Goal: Task Accomplishment & Management: Use online tool/utility

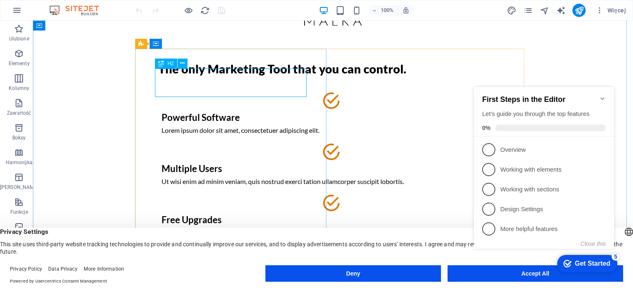
scroll to position [82, 0]
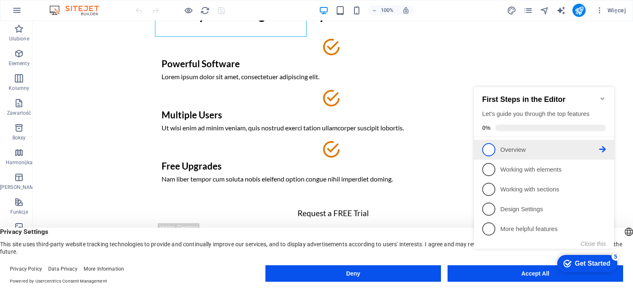
click at [493, 148] on span "1" at bounding box center [488, 149] width 13 height 13
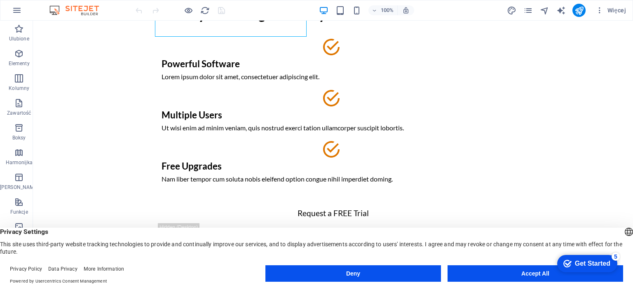
scroll to position [0, 0]
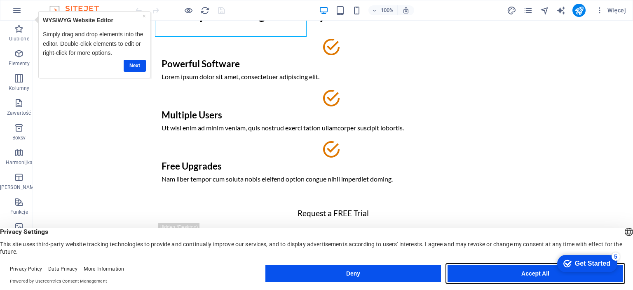
click at [513, 274] on button "Accept All" at bounding box center [536, 273] width 176 height 16
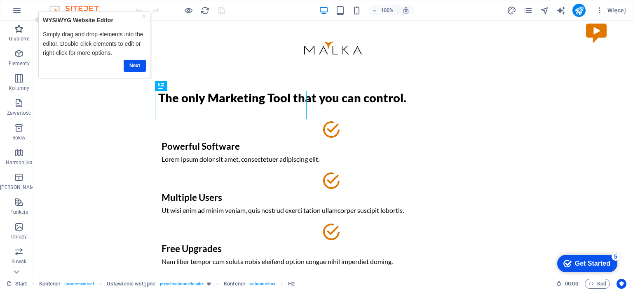
click at [19, 34] on span "Ulubione" at bounding box center [19, 34] width 38 height 20
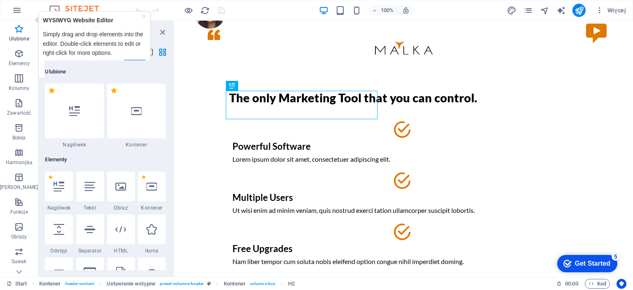
click at [147, 16] on div "× WYSIWYG Website Editor Simply drag and drop elements into the editor. Double-…" at bounding box center [94, 44] width 107 height 62
click at [144, 14] on link "×" at bounding box center [144, 15] width 3 height 7
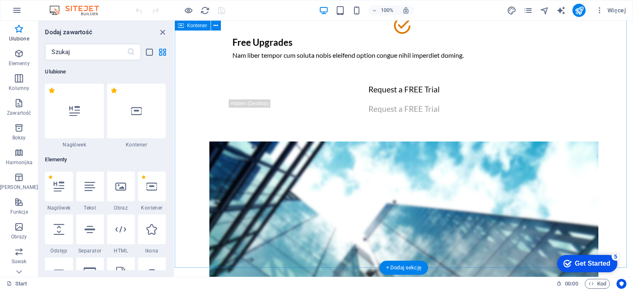
scroll to position [82, 0]
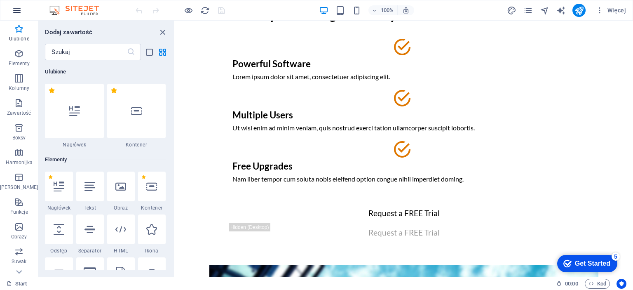
click at [16, 7] on icon "button" at bounding box center [17, 10] width 10 height 10
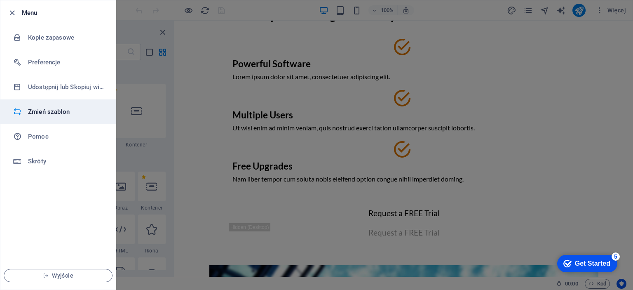
click at [49, 115] on h6 "Zmień szablon" at bounding box center [66, 112] width 76 height 10
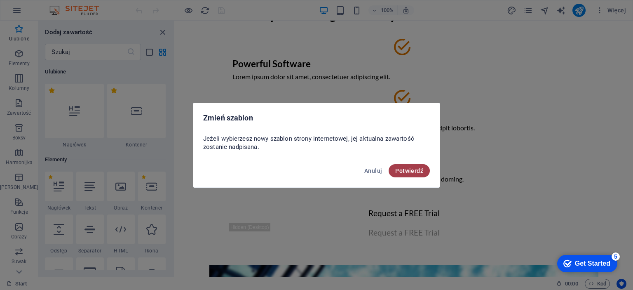
click at [414, 170] on span "Potwierdź" at bounding box center [409, 170] width 28 height 7
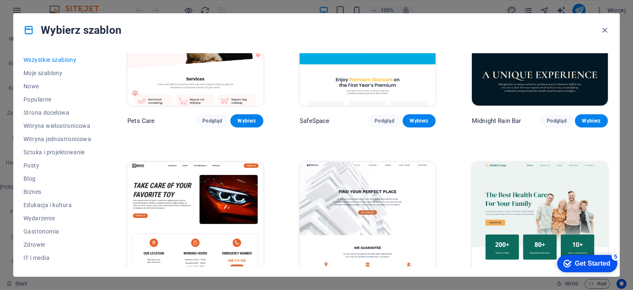
scroll to position [1607, 0]
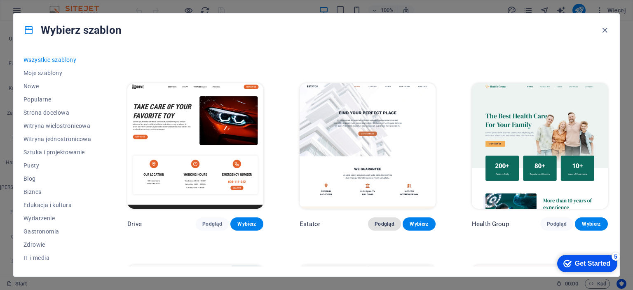
click at [382, 220] on span "Podgląd" at bounding box center [385, 223] width 20 height 7
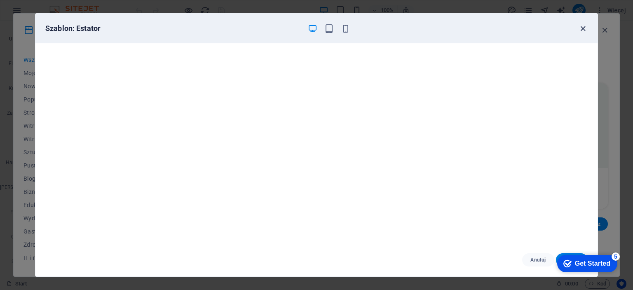
click at [580, 28] on icon "button" at bounding box center [582, 28] width 9 height 9
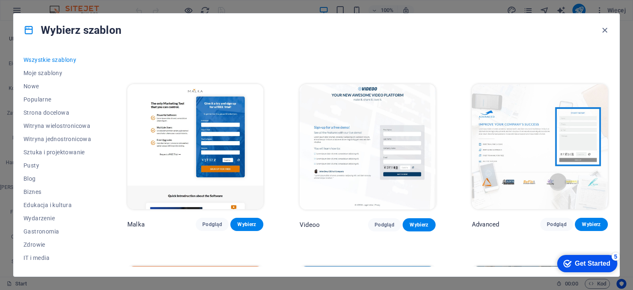
scroll to position [8470, 0]
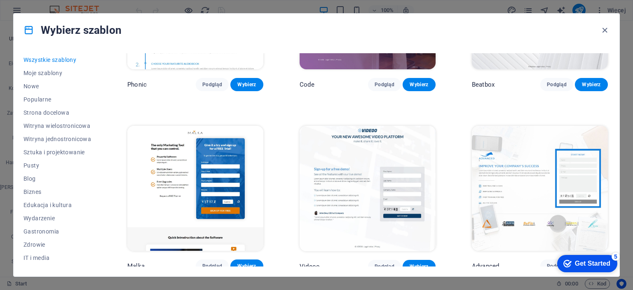
click at [177, 135] on img at bounding box center [195, 188] width 136 height 125
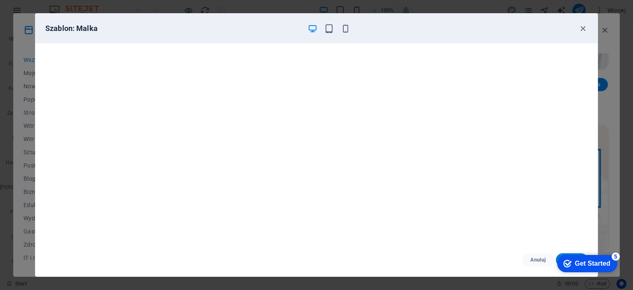
scroll to position [2, 0]
click at [315, 26] on icon "button" at bounding box center [312, 28] width 9 height 9
click at [314, 25] on icon "button" at bounding box center [312, 28] width 9 height 9
click at [333, 26] on icon "button" at bounding box center [328, 28] width 9 height 9
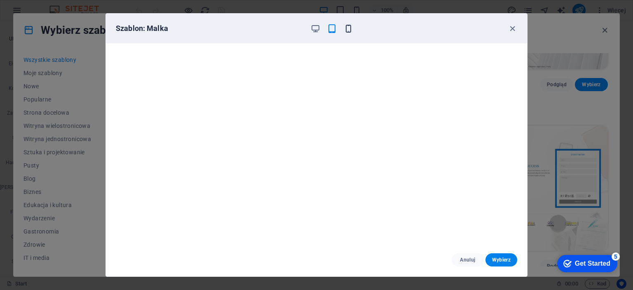
click at [344, 28] on icon "button" at bounding box center [348, 28] width 9 height 9
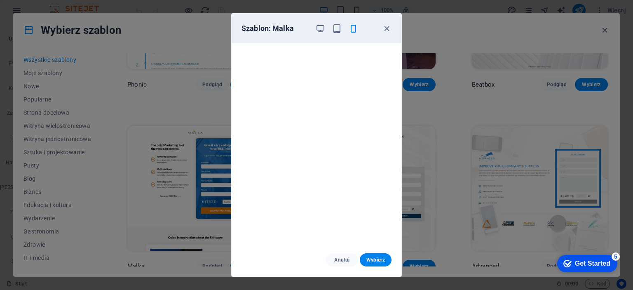
scroll to position [0, 0]
click at [368, 258] on span "Wybierz" at bounding box center [375, 259] width 19 height 7
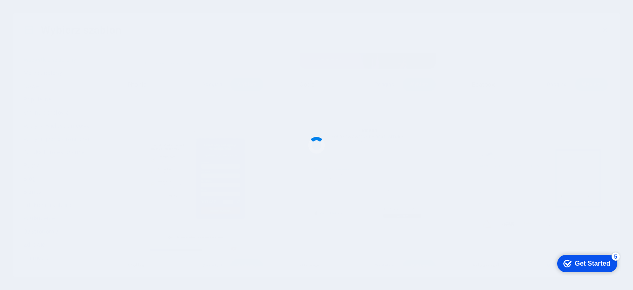
click at [320, 31] on div at bounding box center [316, 145] width 633 height 290
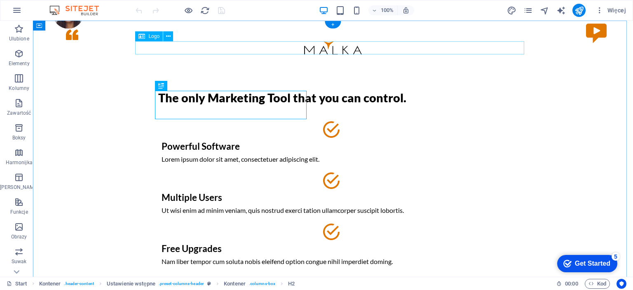
click at [321, 44] on div at bounding box center [332, 47] width 389 height 13
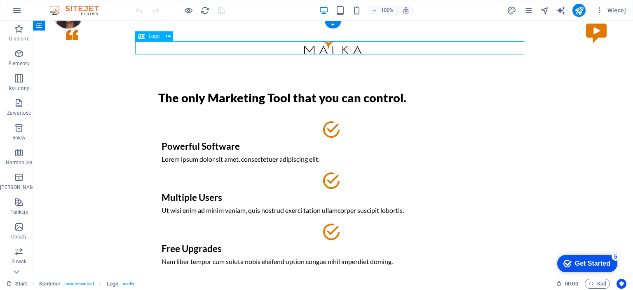
click at [333, 47] on div at bounding box center [332, 47] width 389 height 13
click at [146, 38] on div "Logo" at bounding box center [149, 36] width 28 height 10
click at [168, 36] on icon at bounding box center [168, 36] width 5 height 9
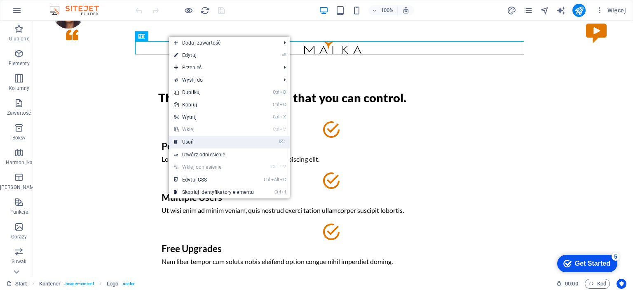
click at [203, 138] on link "⌦ Usuń" at bounding box center [214, 142] width 90 height 12
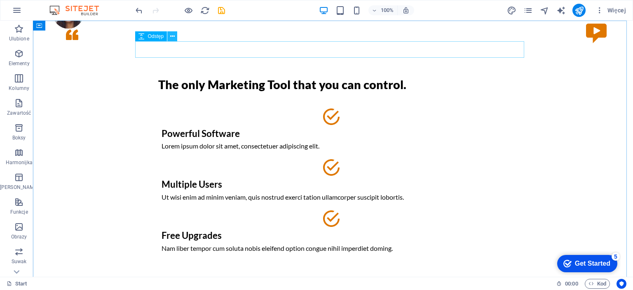
click at [172, 37] on icon at bounding box center [172, 36] width 5 height 9
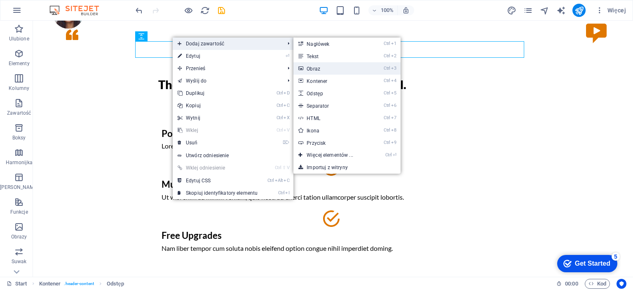
drag, startPoint x: 325, startPoint y: 68, endPoint x: 161, endPoint y: 113, distance: 169.8
click at [325, 68] on link "Ctrl 3 Obraz" at bounding box center [331, 68] width 76 height 12
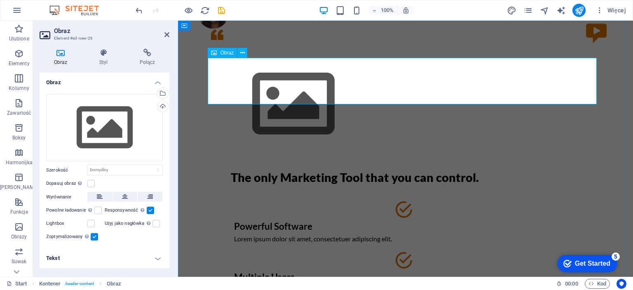
click at [242, 77] on figure at bounding box center [405, 104] width 389 height 93
click at [233, 54] on span "Obraz" at bounding box center [227, 52] width 14 height 5
click at [241, 52] on icon at bounding box center [242, 53] width 5 height 9
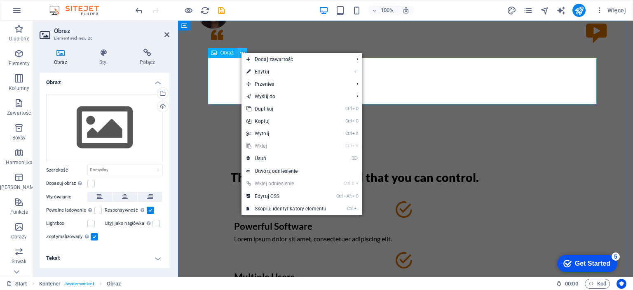
click at [241, 52] on icon at bounding box center [242, 53] width 5 height 9
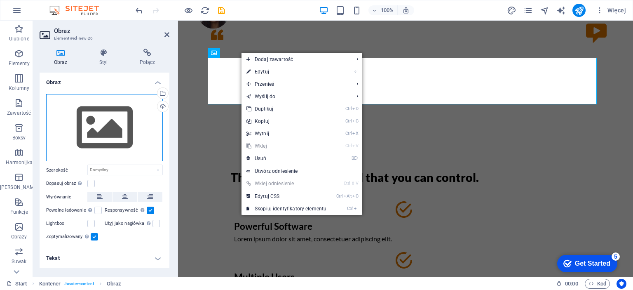
click at [108, 125] on div "Przeciągnij pliki tutaj, kliknij, aby wybrać pliki lub wybierz pliki z Plików l…" at bounding box center [104, 128] width 117 height 68
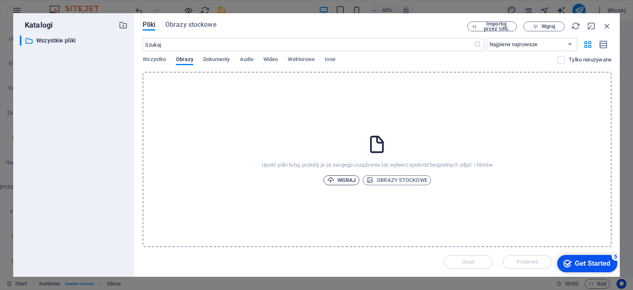
click at [347, 178] on span "Wgraj" at bounding box center [341, 180] width 29 height 10
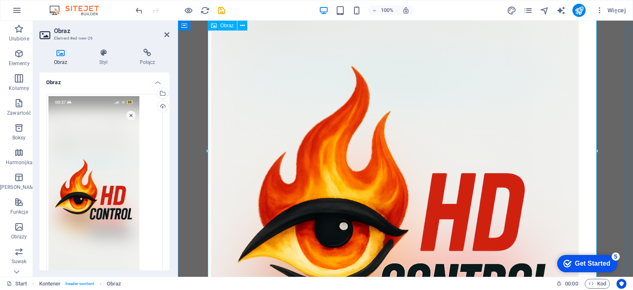
scroll to position [82, 0]
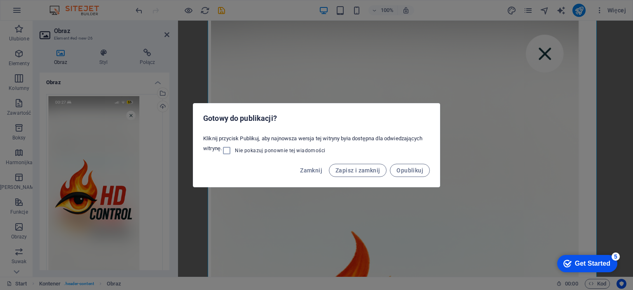
click at [502, 76] on div "Gotowy do publikacji? Kliknij przycisk Publikuj, aby najnowsza wersja tej witry…" at bounding box center [316, 145] width 633 height 290
click at [487, 88] on div "Gotowy do publikacji? Kliknij przycisk Publikuj, aby najnowsza wersja tej witry…" at bounding box center [316, 145] width 633 height 290
click at [510, 104] on div "Gotowy do publikacji? Kliknij przycisk Publikuj, aby najnowsza wersja tej witry…" at bounding box center [316, 145] width 633 height 290
click at [312, 172] on span "Zamknij" at bounding box center [311, 170] width 22 height 7
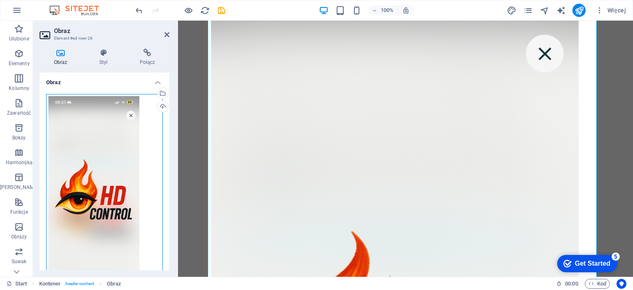
click at [98, 136] on div "Przeciągnij pliki tutaj, kliknij, aby wybrać pliki lub wybierz pliki z Plików l…" at bounding box center [104, 194] width 117 height 201
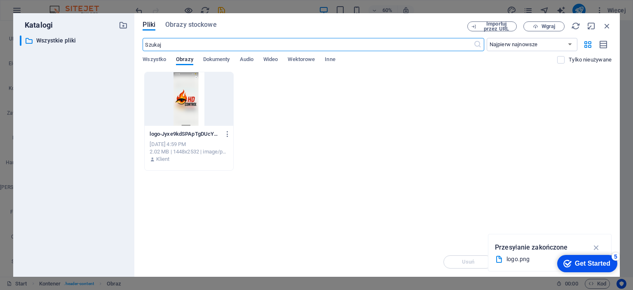
click at [185, 99] on div at bounding box center [189, 99] width 88 height 54
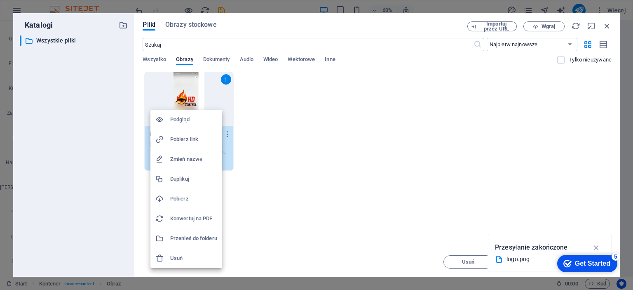
click at [178, 258] on h6 "Usuń" at bounding box center [193, 258] width 47 height 10
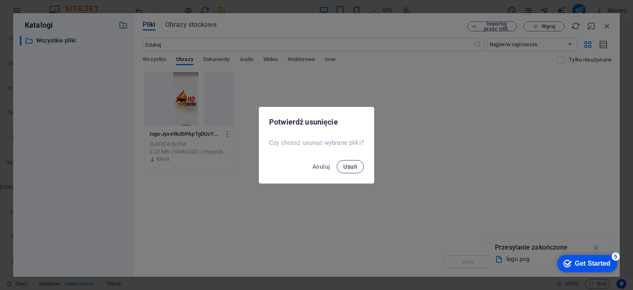
click at [347, 166] on span "Usuń" at bounding box center [350, 166] width 14 height 7
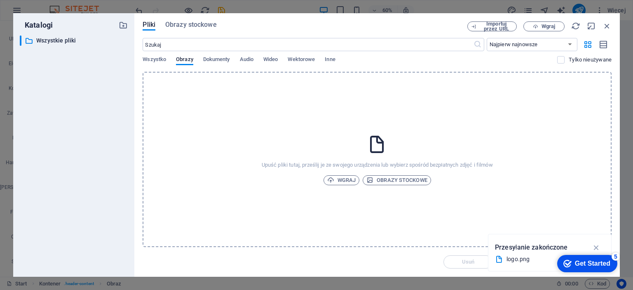
click at [224, 133] on div "Upuść pliki tutaj, prześlij je ze swojego urządzenia lub wybierz spośród bezpła…" at bounding box center [377, 159] width 469 height 175
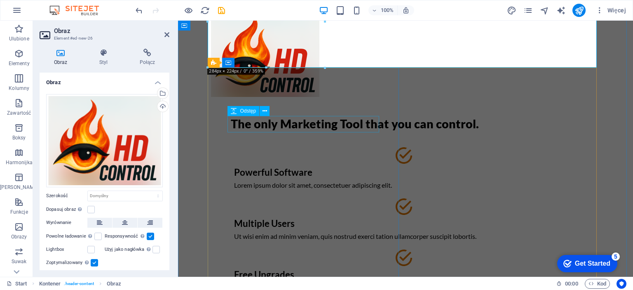
scroll to position [0, 0]
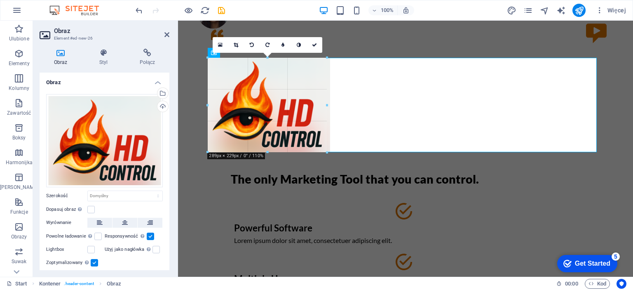
type input "289"
select select "px"
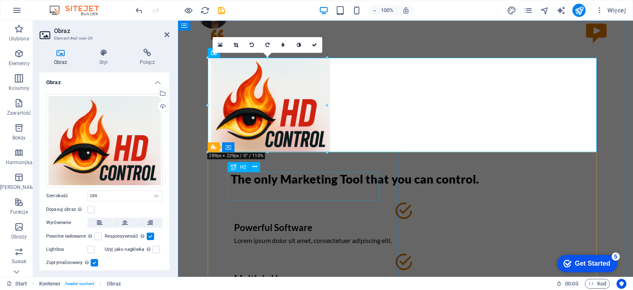
click at [312, 186] on div "The only Marketing Tool that you can control." at bounding box center [405, 179] width 349 height 14
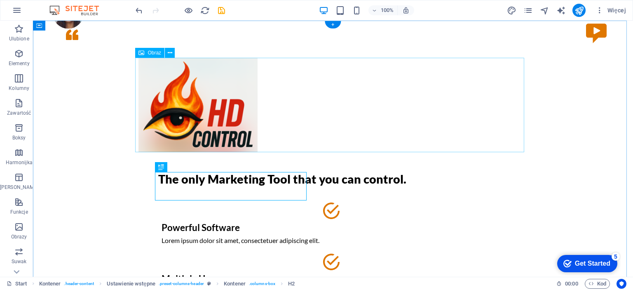
click at [220, 100] on figure at bounding box center [332, 105] width 389 height 94
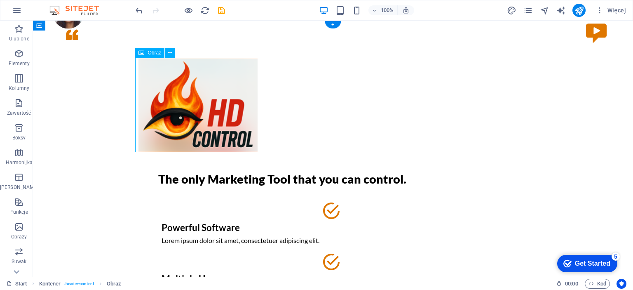
drag, startPoint x: 180, startPoint y: 98, endPoint x: 232, endPoint y: 97, distance: 52.0
click at [232, 97] on figure at bounding box center [332, 105] width 389 height 94
click at [172, 52] on button at bounding box center [170, 53] width 10 height 10
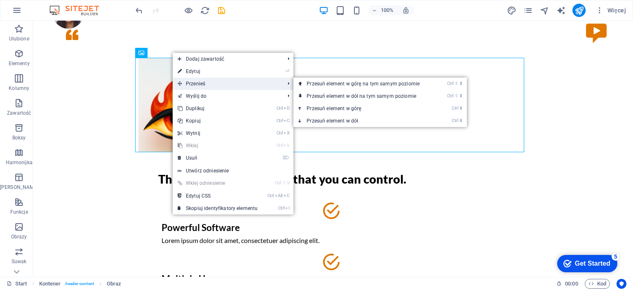
click at [196, 82] on span "Przenieś" at bounding box center [227, 83] width 108 height 12
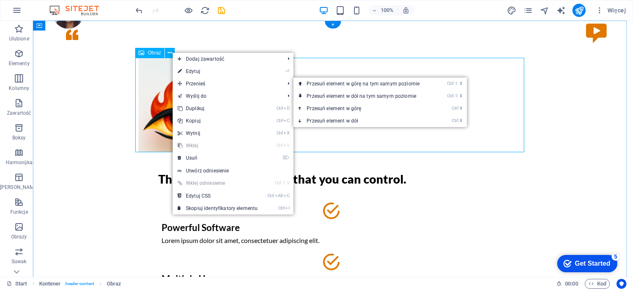
click at [161, 84] on figure at bounding box center [332, 105] width 389 height 94
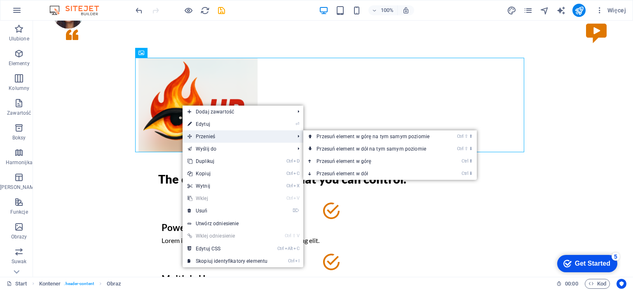
drag, startPoint x: 192, startPoint y: 134, endPoint x: 219, endPoint y: 134, distance: 26.8
click at [219, 134] on span "Przenieś" at bounding box center [237, 136] width 108 height 12
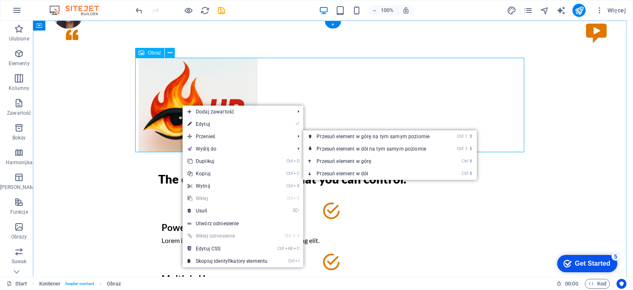
click at [170, 116] on figure at bounding box center [332, 105] width 389 height 94
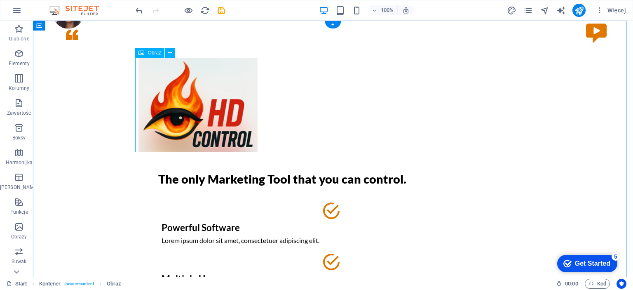
drag, startPoint x: 221, startPoint y: 126, endPoint x: 242, endPoint y: 125, distance: 21.4
click at [170, 50] on icon at bounding box center [170, 53] width 5 height 9
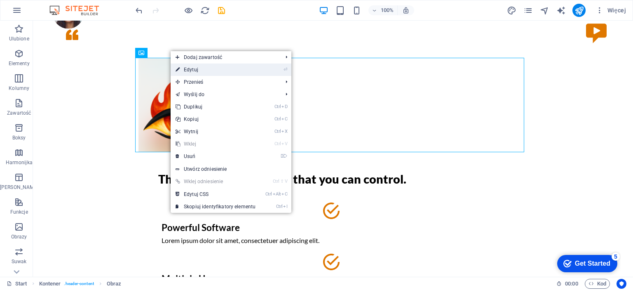
click at [179, 68] on icon at bounding box center [178, 69] width 4 height 12
select select "px"
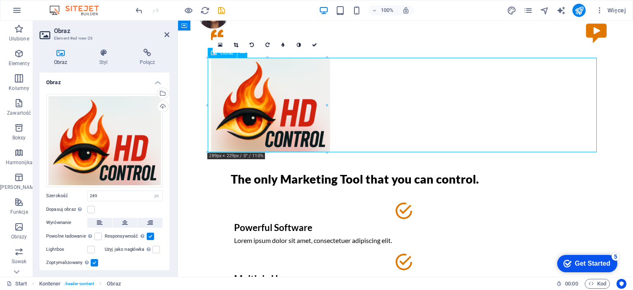
drag, startPoint x: 276, startPoint y: 96, endPoint x: 317, endPoint y: 97, distance: 41.6
click at [317, 97] on figure at bounding box center [405, 105] width 389 height 94
drag, startPoint x: 235, startPoint y: 83, endPoint x: 284, endPoint y: 84, distance: 49.0
click at [284, 84] on figure at bounding box center [405, 105] width 389 height 94
drag, startPoint x: 506, startPoint y: 126, endPoint x: 399, endPoint y: 103, distance: 109.4
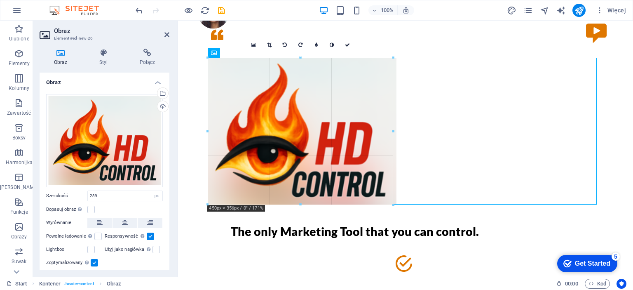
drag, startPoint x: 327, startPoint y: 105, endPoint x: 392, endPoint y: 127, distance: 68.9
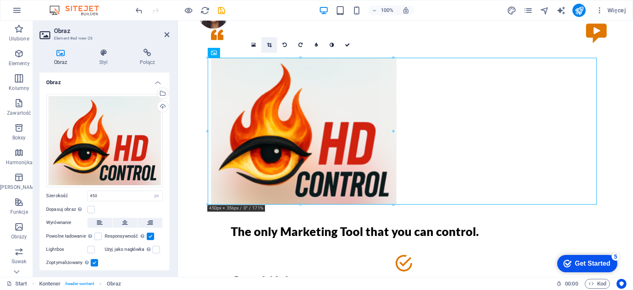
click at [267, 45] on icon at bounding box center [269, 44] width 5 height 5
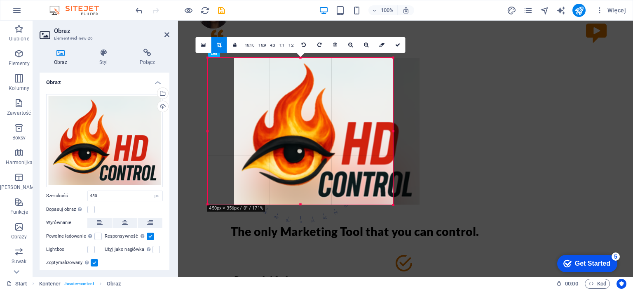
drag, startPoint x: 259, startPoint y: 103, endPoint x: 285, endPoint y: 100, distance: 26.5
click at [285, 100] on div at bounding box center [326, 131] width 185 height 147
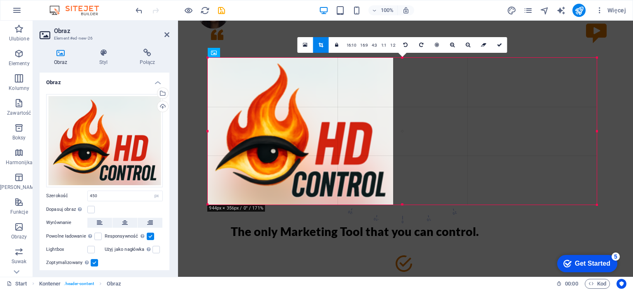
drag, startPoint x: 394, startPoint y: 131, endPoint x: 380, endPoint y: 116, distance: 21.0
click at [599, 131] on div "H2 Kontener Ustawienie wstępne Ustawienie wstępne Kontener Odstęp Logo Odstęp O…" at bounding box center [405, 149] width 455 height 256
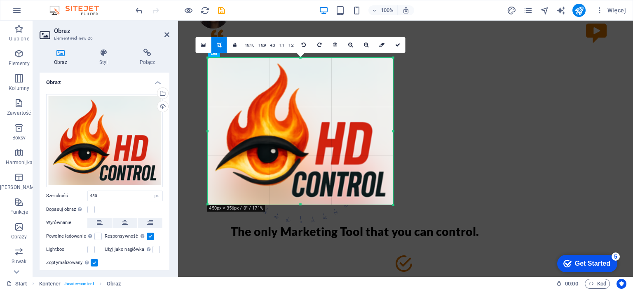
click at [351, 135] on div at bounding box center [300, 131] width 185 height 147
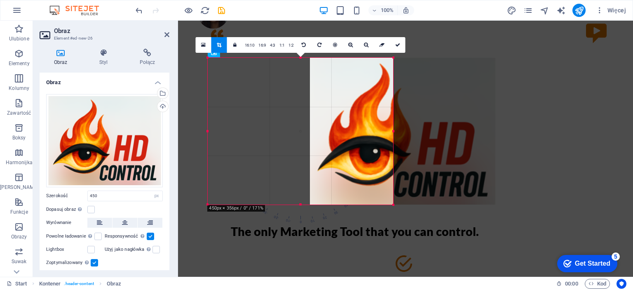
drag, startPoint x: 349, startPoint y: 134, endPoint x: 452, endPoint y: 134, distance: 102.2
click at [452, 134] on div at bounding box center [402, 131] width 185 height 147
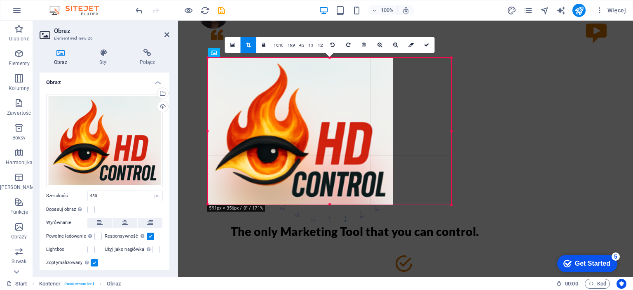
drag, startPoint x: 394, startPoint y: 131, endPoint x: 457, endPoint y: 130, distance: 63.5
click at [453, 130] on div at bounding box center [451, 131] width 3 height 147
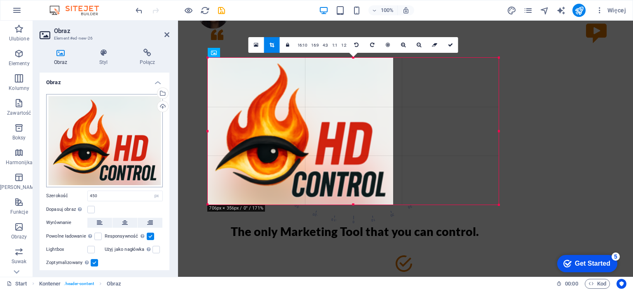
drag, startPoint x: 208, startPoint y: 131, endPoint x: 102, endPoint y: 124, distance: 106.2
click at [102, 124] on div "Obraz Element #ed-new-26 Obraz Styl Połącz Obraz Przeciągnij pliki tutaj, klikn…" at bounding box center [333, 149] width 600 height 256
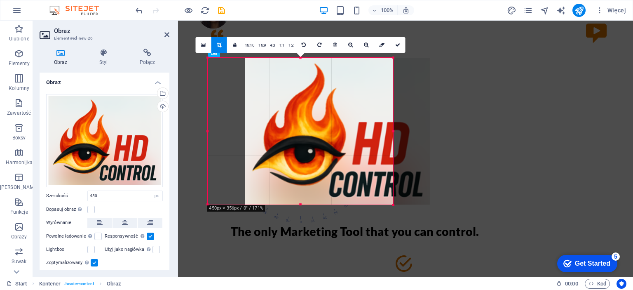
drag, startPoint x: 283, startPoint y: 135, endPoint x: 320, endPoint y: 136, distance: 37.1
click at [320, 136] on div at bounding box center [337, 131] width 185 height 147
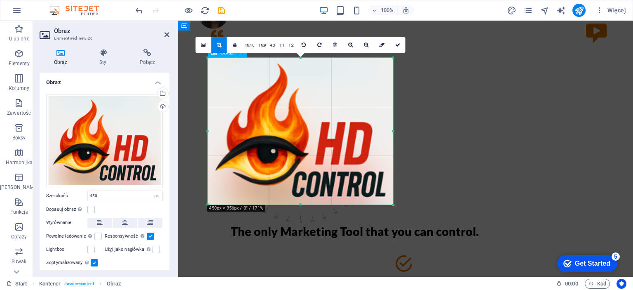
click at [460, 120] on figure at bounding box center [405, 131] width 389 height 147
click at [219, 47] on icon at bounding box center [219, 44] width 5 height 5
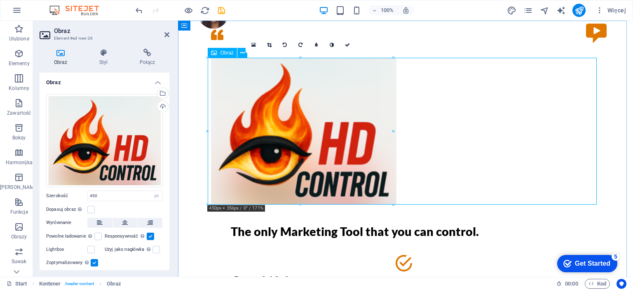
scroll to position [41, 0]
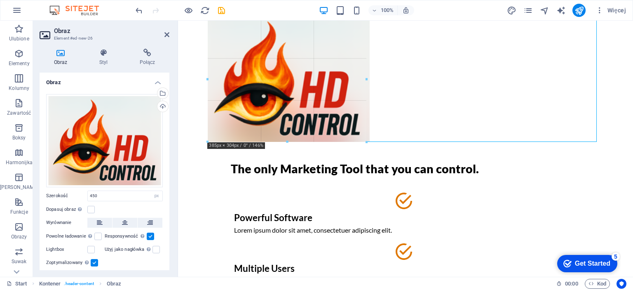
drag, startPoint x: 394, startPoint y: 162, endPoint x: 365, endPoint y: 134, distance: 39.9
type input "386"
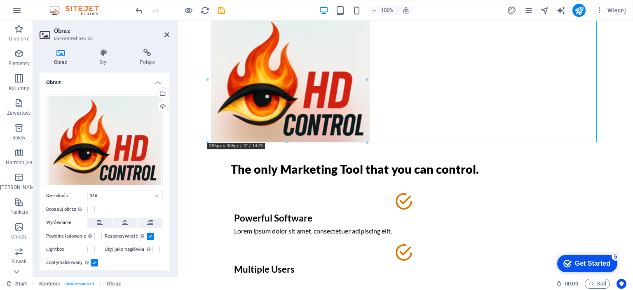
click at [243, 20] on div "100% Więcej" at bounding box center [316, 10] width 632 height 20
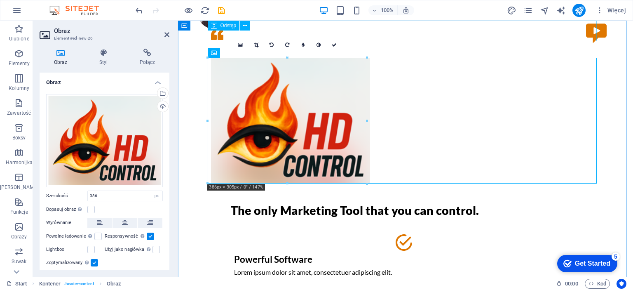
click at [437, 33] on div at bounding box center [405, 31] width 389 height 21
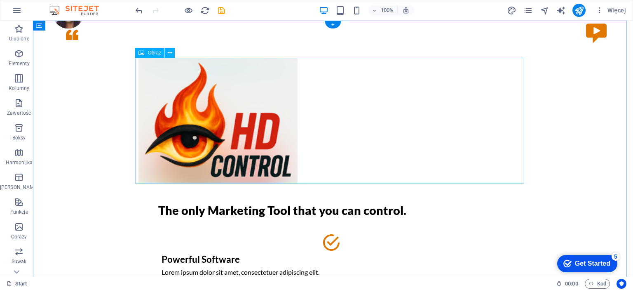
click at [357, 103] on figure at bounding box center [332, 121] width 389 height 126
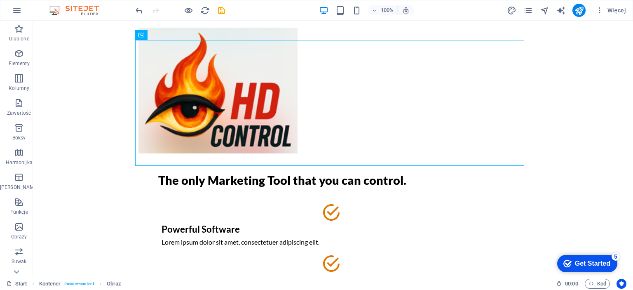
scroll to position [41, 0]
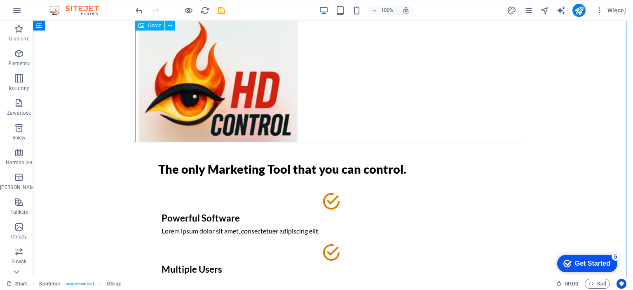
click at [249, 77] on figure at bounding box center [332, 79] width 389 height 126
click at [239, 87] on figure at bounding box center [332, 79] width 389 height 126
click at [159, 24] on span "Obraz" at bounding box center [155, 25] width 14 height 5
click at [170, 25] on icon at bounding box center [170, 25] width 5 height 9
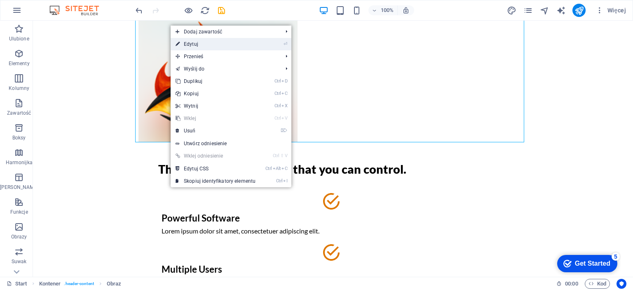
click at [195, 47] on link "⏎ Edytuj" at bounding box center [216, 44] width 90 height 12
select select "px"
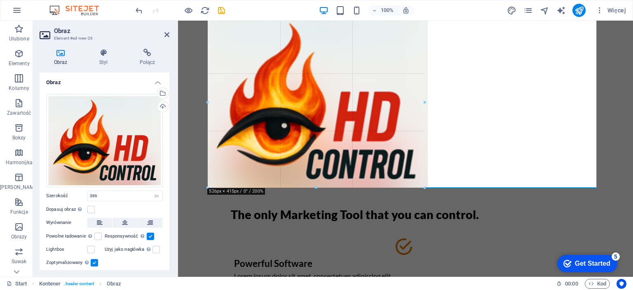
drag, startPoint x: 368, startPoint y: 77, endPoint x: 443, endPoint y: 89, distance: 75.8
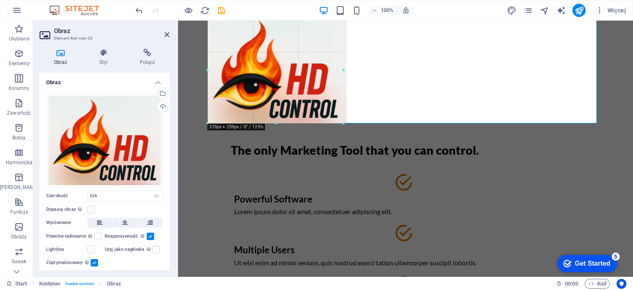
drag, startPoint x: 424, startPoint y: 102, endPoint x: 163, endPoint y: 78, distance: 262.4
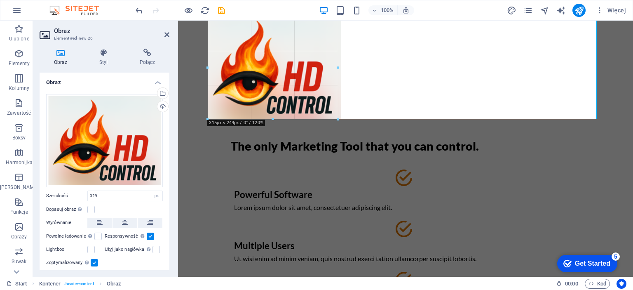
drag, startPoint x: 275, startPoint y: 122, endPoint x: 157, endPoint y: 68, distance: 129.6
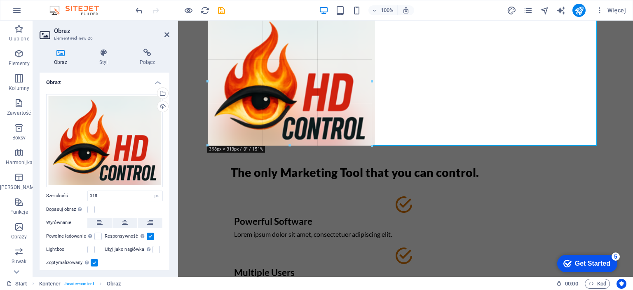
drag, startPoint x: 338, startPoint y: 68, endPoint x: 372, endPoint y: 69, distance: 34.2
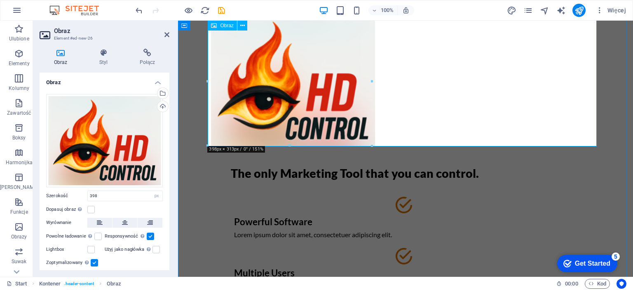
scroll to position [0, 0]
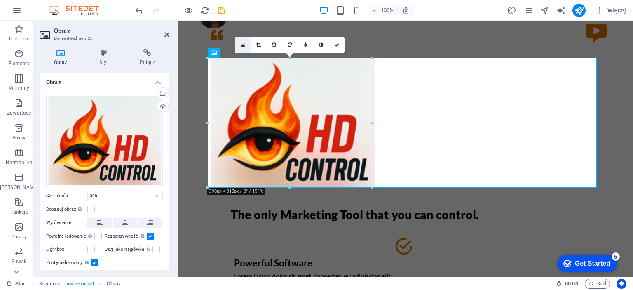
click at [243, 45] on icon at bounding box center [243, 45] width 5 height 6
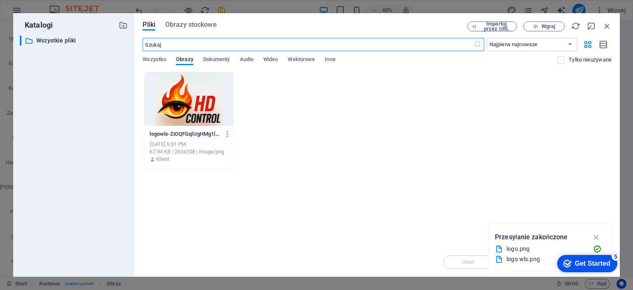
click at [198, 106] on div at bounding box center [189, 99] width 88 height 54
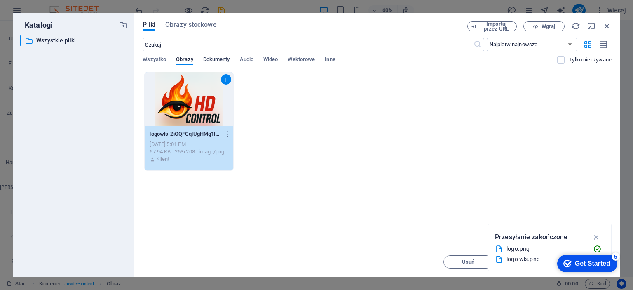
click at [230, 58] on span "Dokumenty" at bounding box center [216, 60] width 27 height 12
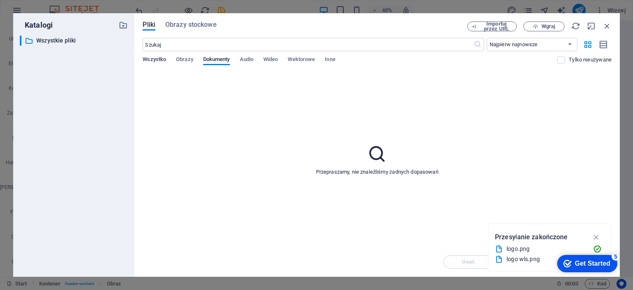
click at [153, 59] on span "Wszystko" at bounding box center [154, 60] width 23 height 12
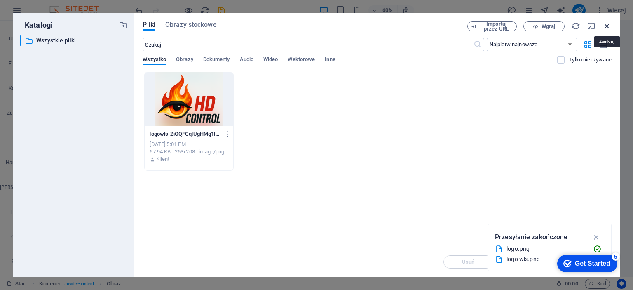
click at [605, 24] on icon "button" at bounding box center [606, 25] width 9 height 9
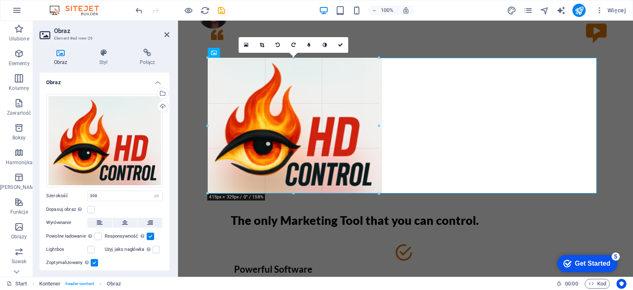
drag, startPoint x: 371, startPoint y: 121, endPoint x: 175, endPoint y: 146, distance: 197.7
type input "415"
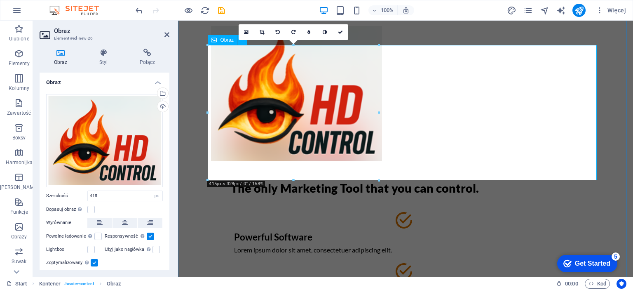
scroll to position [41, 0]
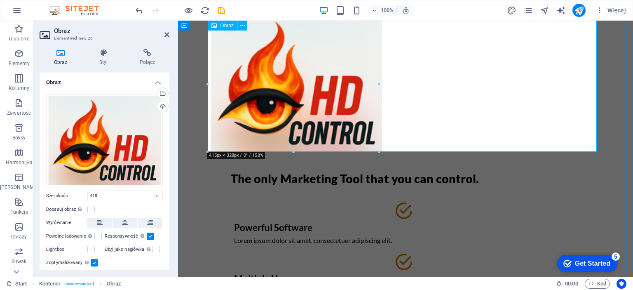
click at [430, 84] on figure at bounding box center [405, 83] width 389 height 135
click at [264, 117] on figure at bounding box center [405, 83] width 389 height 135
click at [241, 26] on icon at bounding box center [242, 25] width 5 height 9
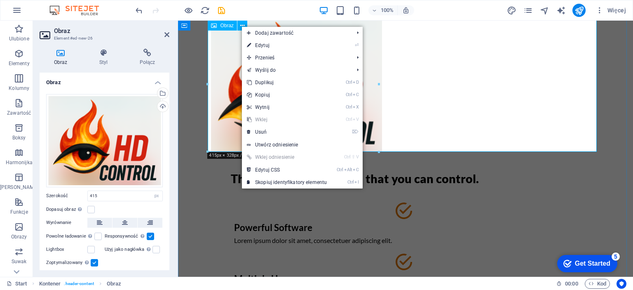
click at [430, 88] on figure at bounding box center [405, 83] width 389 height 135
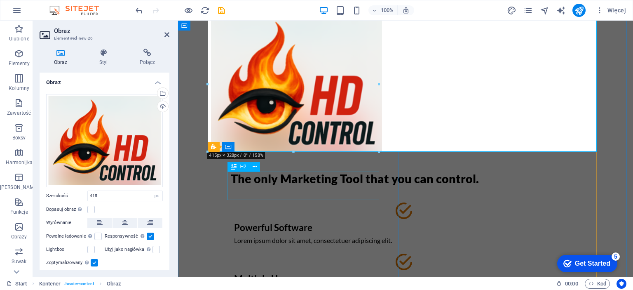
click at [331, 179] on div "The only Marketing Tool that you can control." at bounding box center [405, 178] width 349 height 14
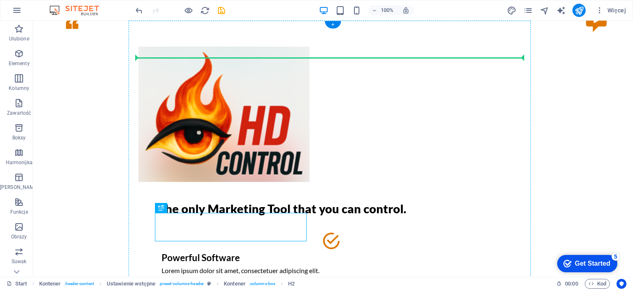
scroll to position [0, 0]
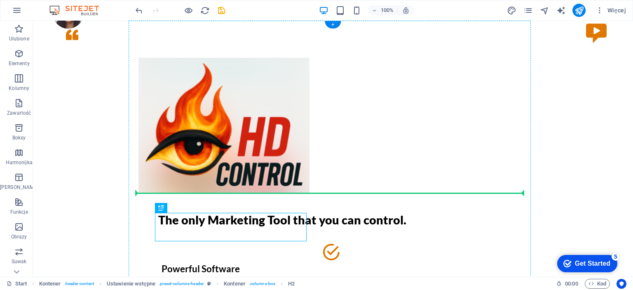
drag, startPoint x: 195, startPoint y: 188, endPoint x: 392, endPoint y: 126, distance: 207.2
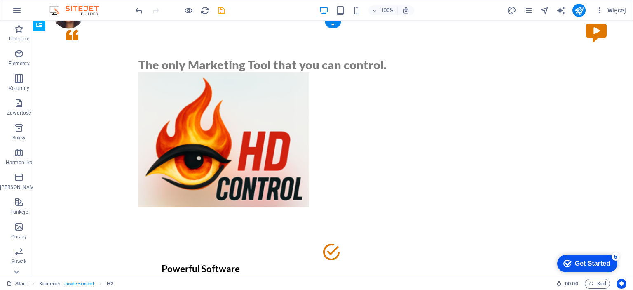
drag, startPoint x: 171, startPoint y: 207, endPoint x: 351, endPoint y: 102, distance: 208.4
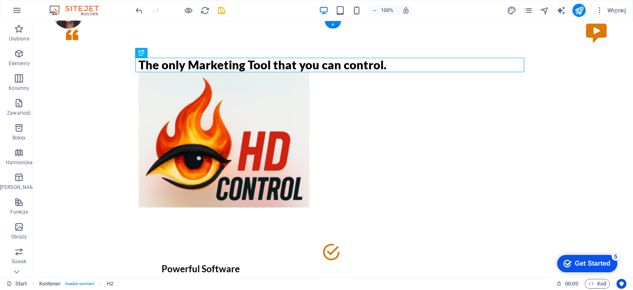
click at [237, 97] on figure at bounding box center [332, 139] width 389 height 135
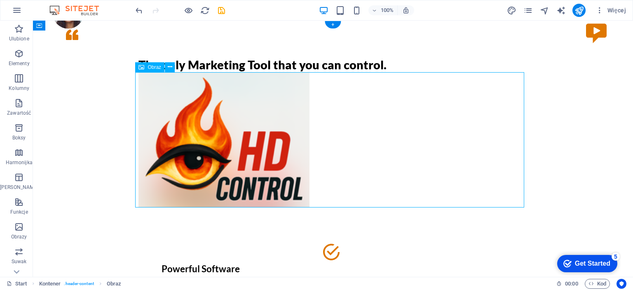
drag, startPoint x: 230, startPoint y: 120, endPoint x: 336, endPoint y: 75, distance: 114.9
click at [336, 75] on figure at bounding box center [332, 139] width 389 height 135
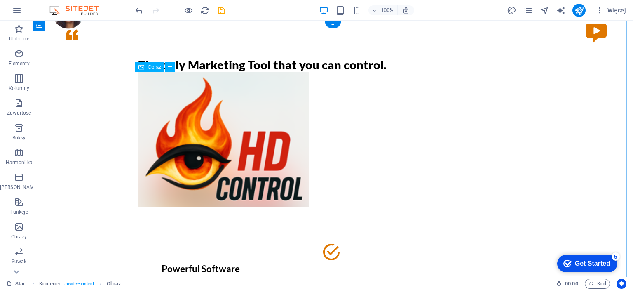
drag, startPoint x: 174, startPoint y: 86, endPoint x: 227, endPoint y: 126, distance: 65.9
click at [395, 131] on figure at bounding box center [332, 139] width 389 height 135
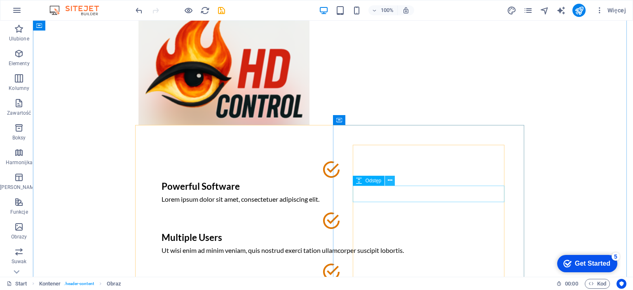
click at [386, 184] on button at bounding box center [390, 181] width 10 height 10
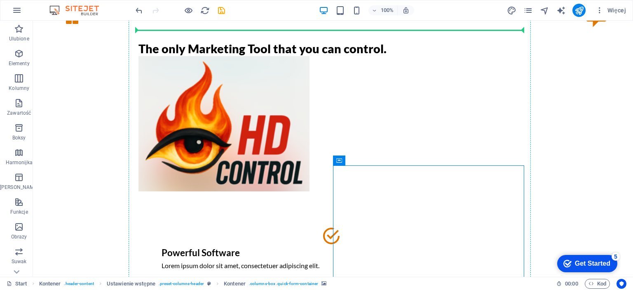
scroll to position [0, 0]
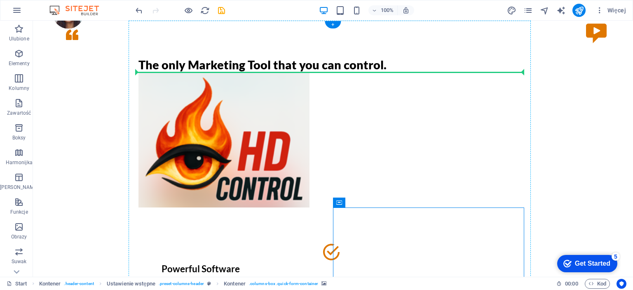
drag, startPoint x: 370, startPoint y: 139, endPoint x: 345, endPoint y: 84, distance: 60.7
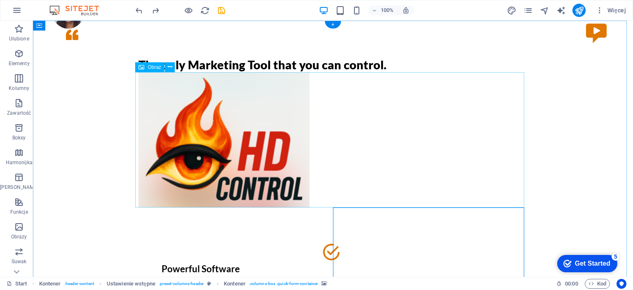
click at [381, 146] on figure at bounding box center [332, 139] width 389 height 135
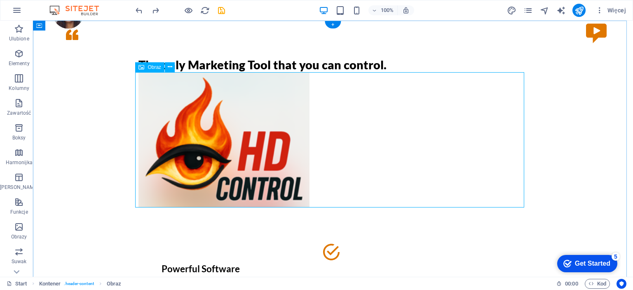
click at [275, 115] on figure at bounding box center [332, 139] width 389 height 135
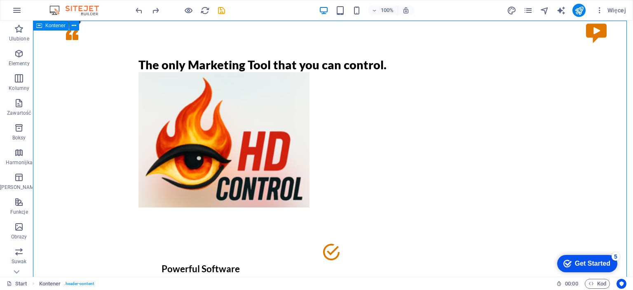
click at [42, 24] on icon at bounding box center [39, 26] width 6 height 10
click at [78, 26] on button at bounding box center [74, 26] width 10 height 10
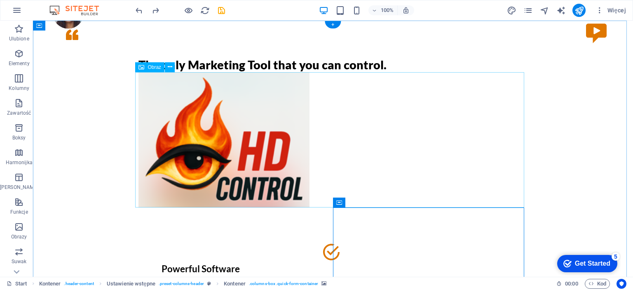
click at [389, 201] on figure at bounding box center [332, 139] width 389 height 135
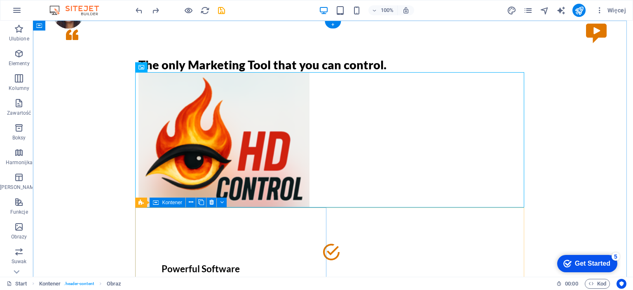
drag, startPoint x: 270, startPoint y: 114, endPoint x: 301, endPoint y: 82, distance: 44.6
click at [299, 110] on figure at bounding box center [332, 139] width 389 height 135
click at [332, 24] on div "+" at bounding box center [333, 24] width 16 height 7
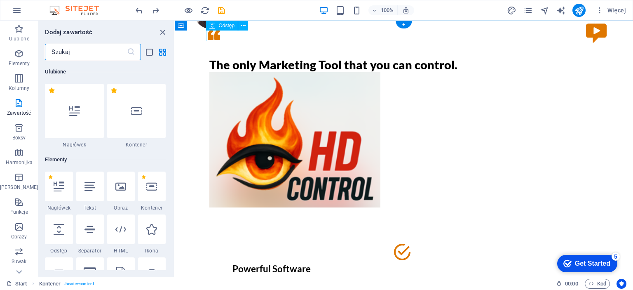
drag, startPoint x: 506, startPoint y: 45, endPoint x: 329, endPoint y: 28, distance: 178.0
click at [333, 28] on div at bounding box center [403, 31] width 389 height 21
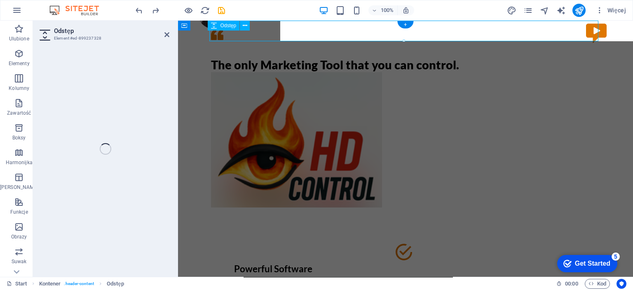
select select "px"
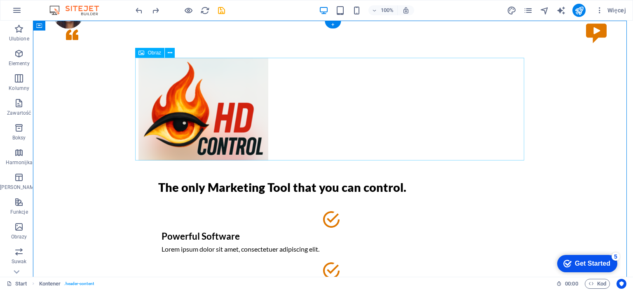
click at [320, 93] on figure at bounding box center [332, 109] width 389 height 103
click at [171, 54] on icon at bounding box center [170, 53] width 5 height 9
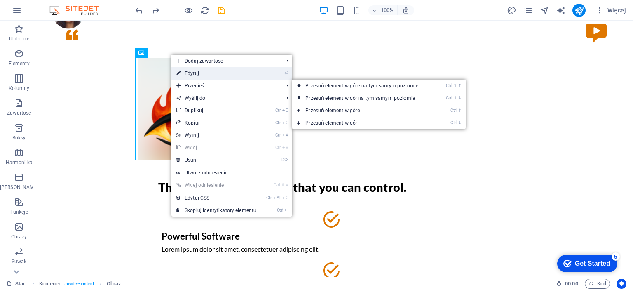
click at [195, 71] on link "⏎ Edytuj" at bounding box center [216, 73] width 90 height 12
select select "px"
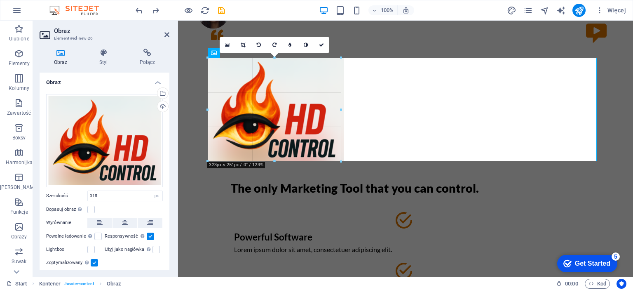
drag, startPoint x: 336, startPoint y: 158, endPoint x: 342, endPoint y: 143, distance: 16.3
type input "328"
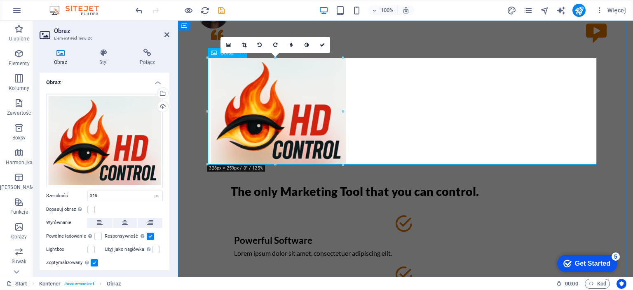
click at [402, 131] on figure at bounding box center [405, 111] width 389 height 107
click at [384, 96] on figure at bounding box center [405, 111] width 389 height 107
click at [288, 44] on link at bounding box center [291, 45] width 16 height 16
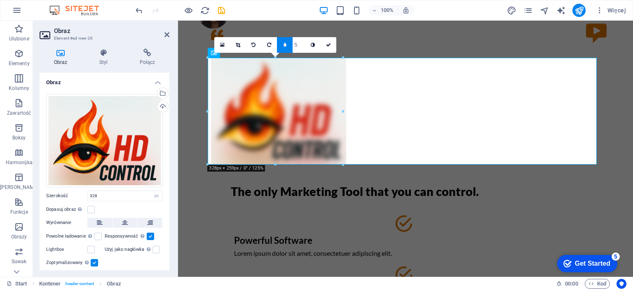
click at [284, 46] on icon at bounding box center [285, 44] width 3 height 5
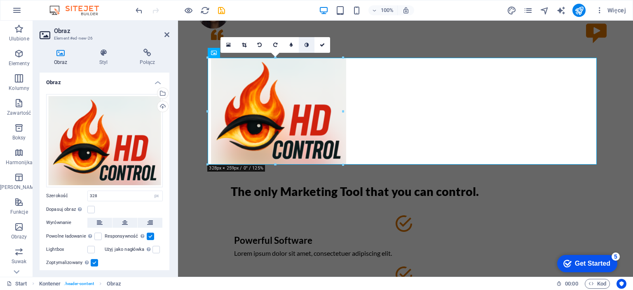
click at [308, 44] on icon at bounding box center [307, 44] width 4 height 5
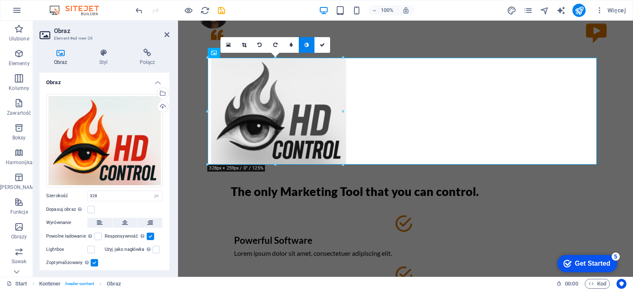
click at [308, 44] on icon at bounding box center [307, 44] width 4 height 5
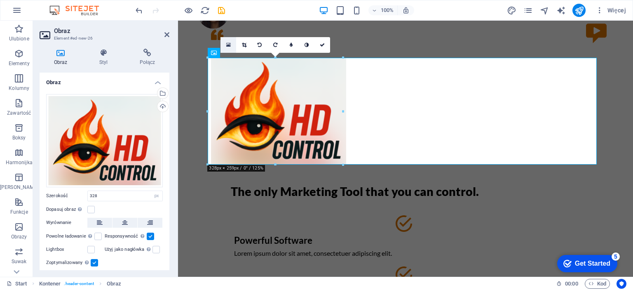
click at [231, 44] on link at bounding box center [228, 45] width 16 height 16
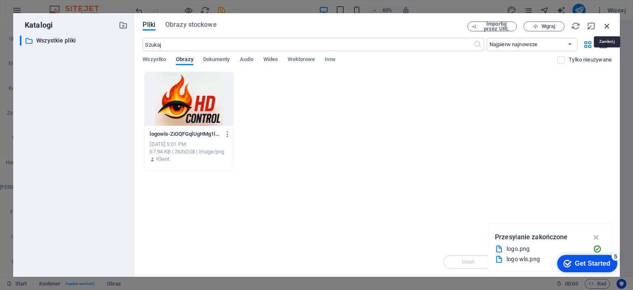
drag, startPoint x: 602, startPoint y: 26, endPoint x: 420, endPoint y: 9, distance: 182.9
click at [602, 26] on icon "button" at bounding box center [606, 25] width 9 height 9
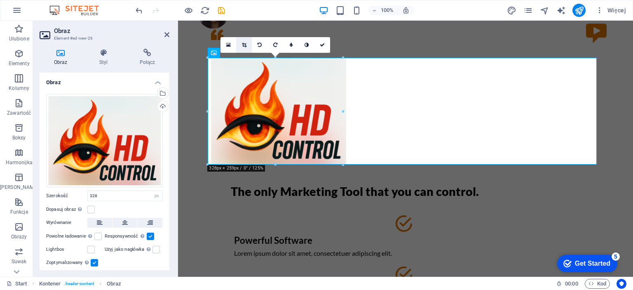
click at [244, 45] on icon at bounding box center [244, 44] width 5 height 5
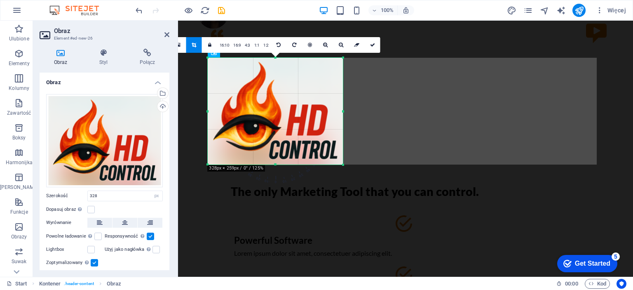
click at [193, 44] on icon at bounding box center [194, 44] width 5 height 5
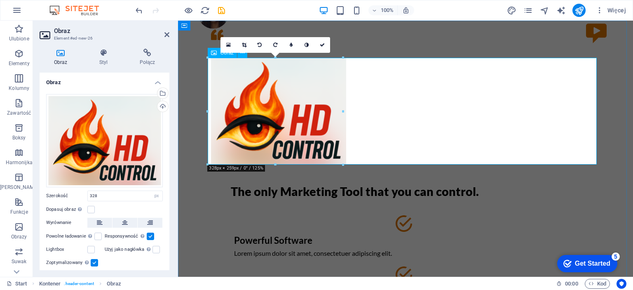
click at [253, 86] on figure at bounding box center [405, 111] width 389 height 107
click at [389, 89] on figure at bounding box center [405, 111] width 389 height 107
click at [397, 38] on div at bounding box center [405, 31] width 389 height 21
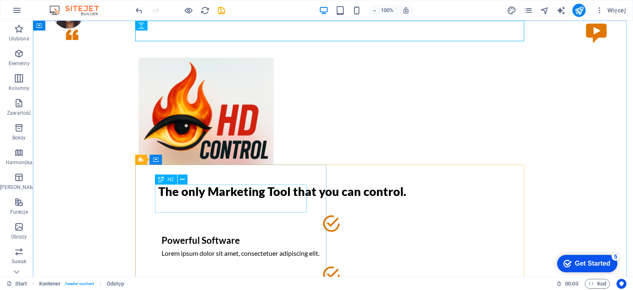
click at [173, 180] on span "H2" at bounding box center [170, 179] width 6 height 5
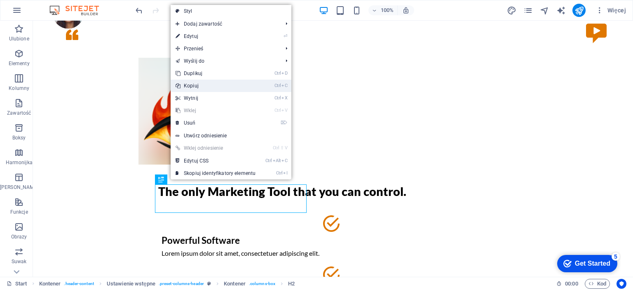
click at [199, 87] on link "Ctrl C Kopiuj" at bounding box center [216, 86] width 90 height 12
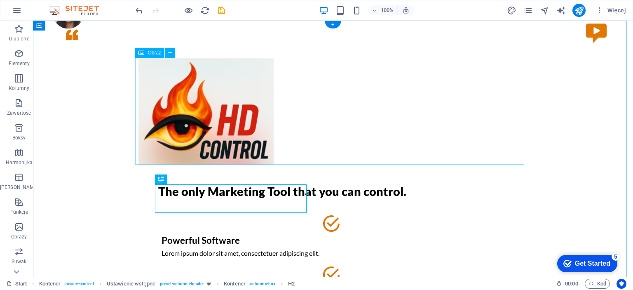
click at [354, 98] on figure at bounding box center [332, 111] width 389 height 107
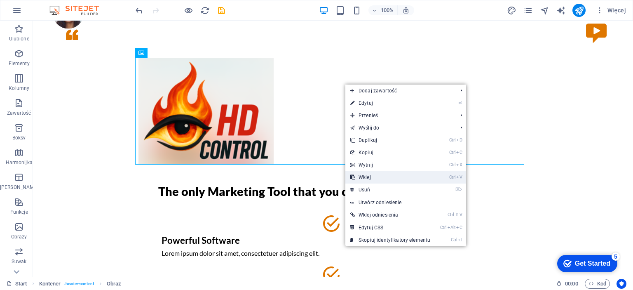
click at [364, 176] on link "Ctrl V Wklej" at bounding box center [390, 177] width 90 height 12
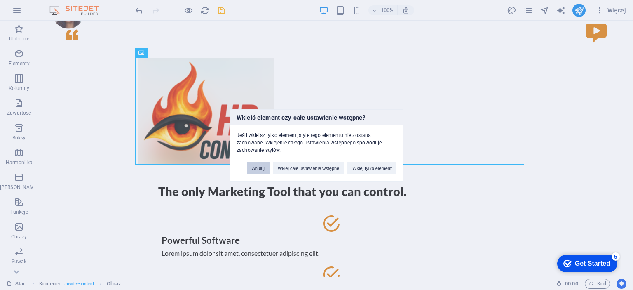
click at [263, 169] on button "Anuluj" at bounding box center [258, 168] width 23 height 12
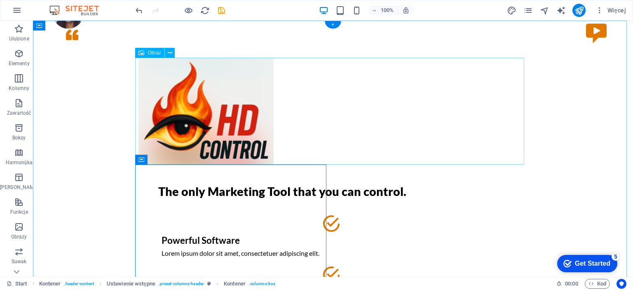
click at [319, 110] on figure at bounding box center [332, 111] width 389 height 107
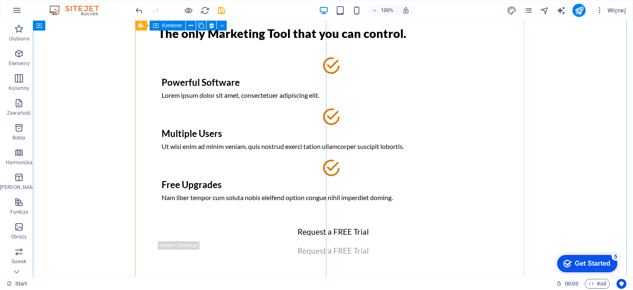
scroll to position [124, 0]
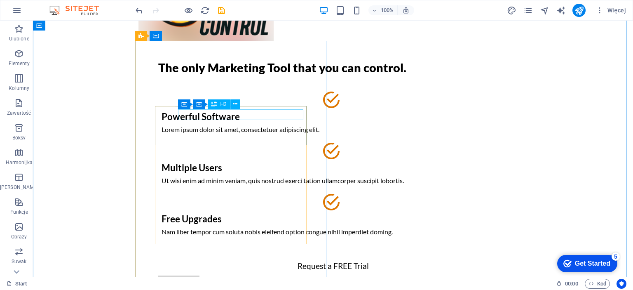
click at [232, 114] on div "Powerful Software" at bounding box center [333, 116] width 343 height 11
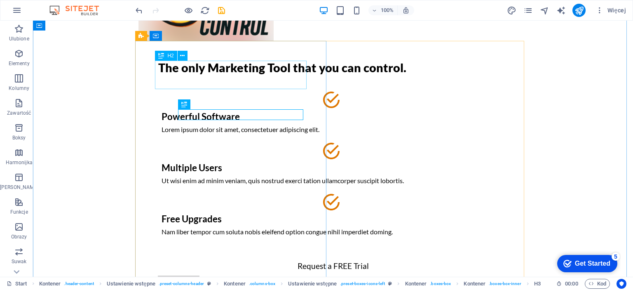
click at [229, 72] on div "The only Marketing Tool that you can control." at bounding box center [332, 68] width 349 height 14
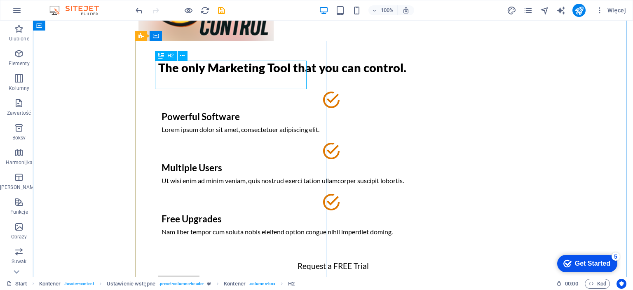
scroll to position [41, 0]
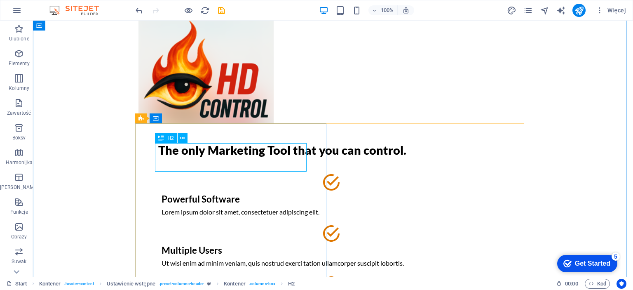
click at [226, 148] on div "The only Marketing Tool that you can control." at bounding box center [332, 150] width 349 height 14
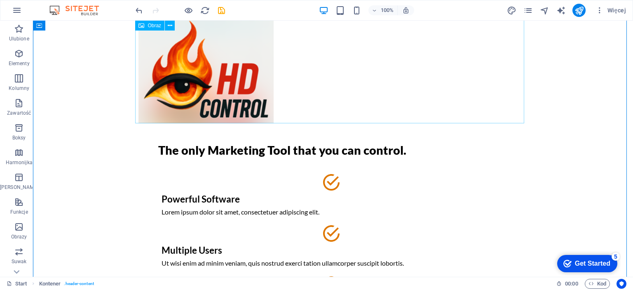
click at [325, 77] on figure at bounding box center [332, 69] width 389 height 107
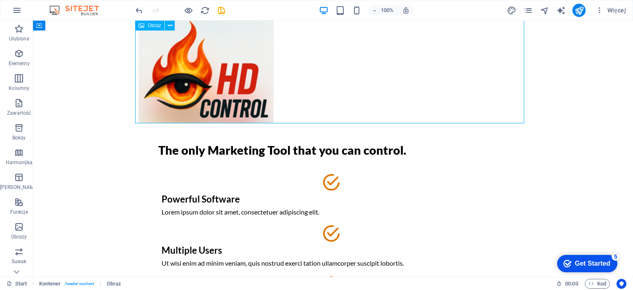
scroll to position [0, 0]
